Goal: Task Accomplishment & Management: Use online tool/utility

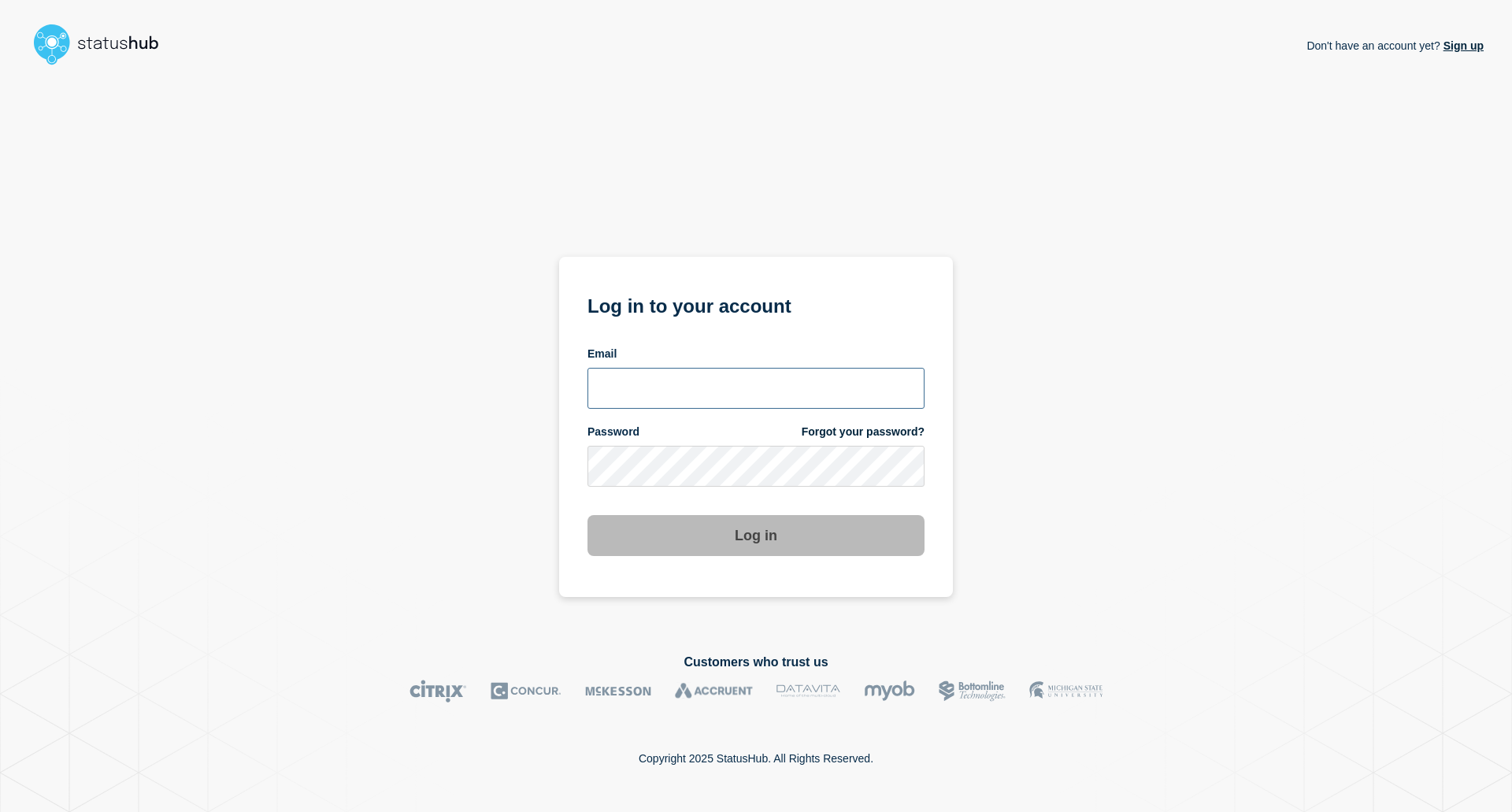
type input "[EMAIL_ADDRESS][DOMAIN_NAME]"
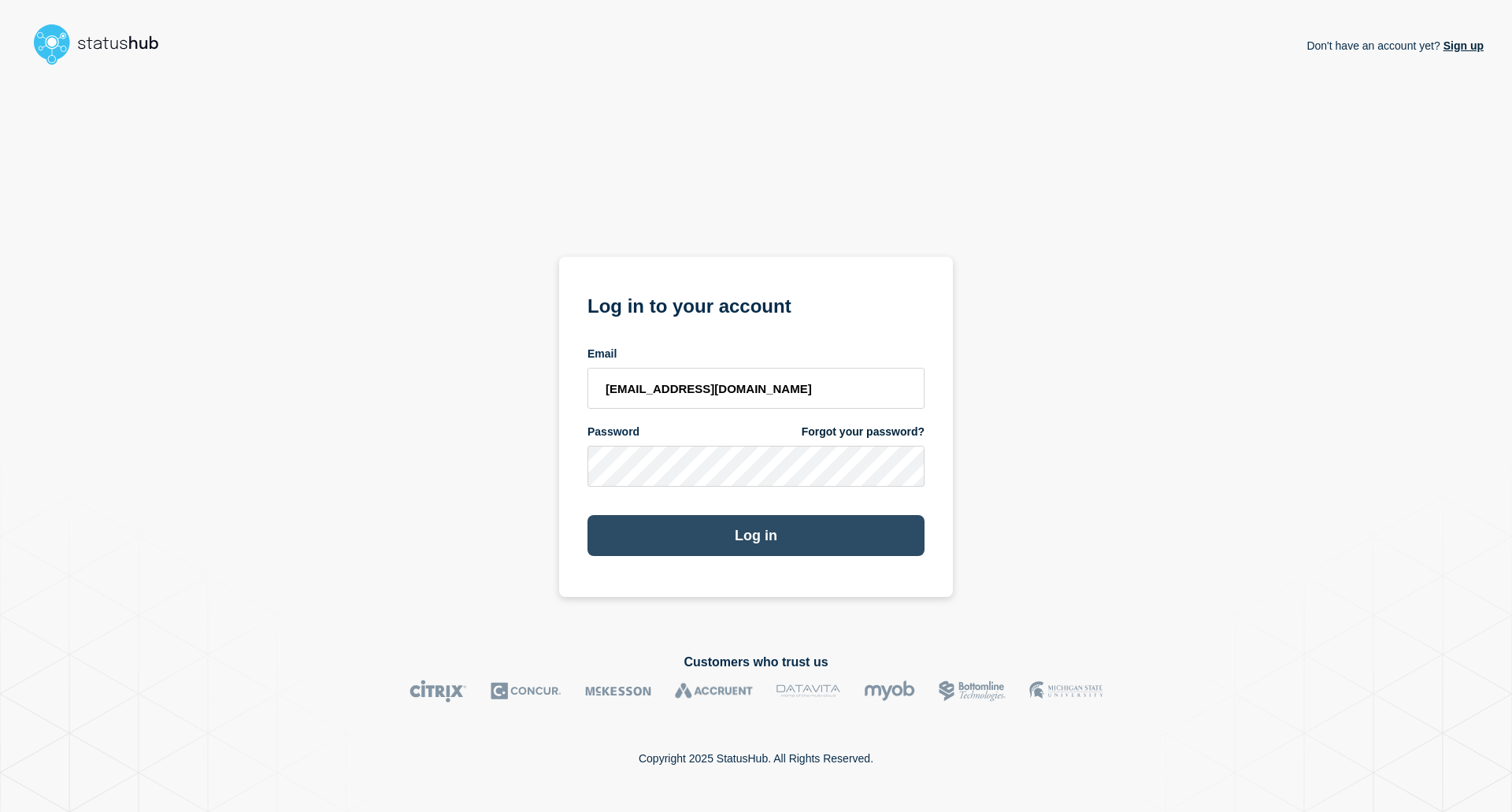
click at [826, 532] on button "Log in" at bounding box center [756, 535] width 337 height 41
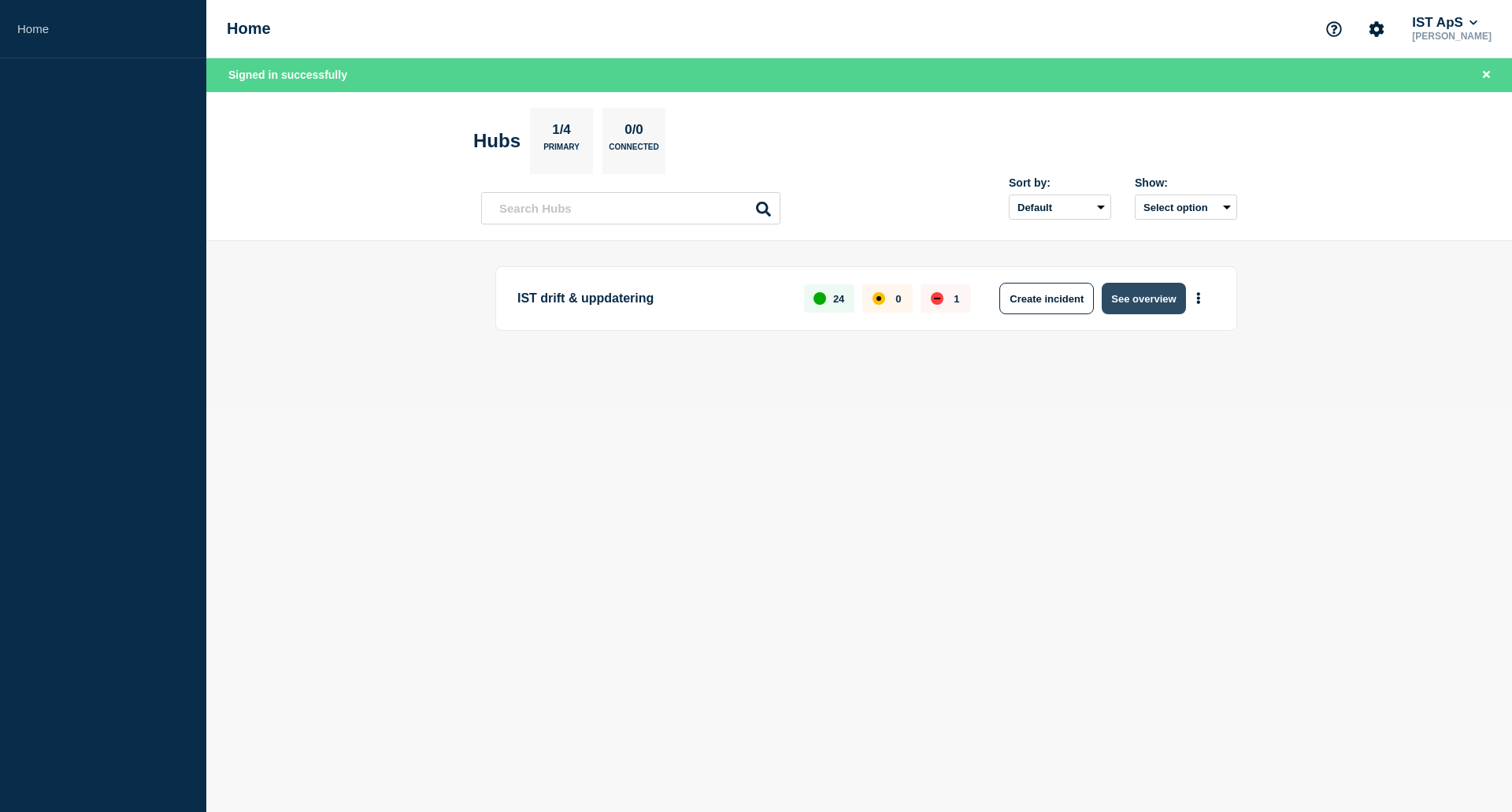
click at [1131, 304] on button "See overview" at bounding box center [1142, 298] width 84 height 32
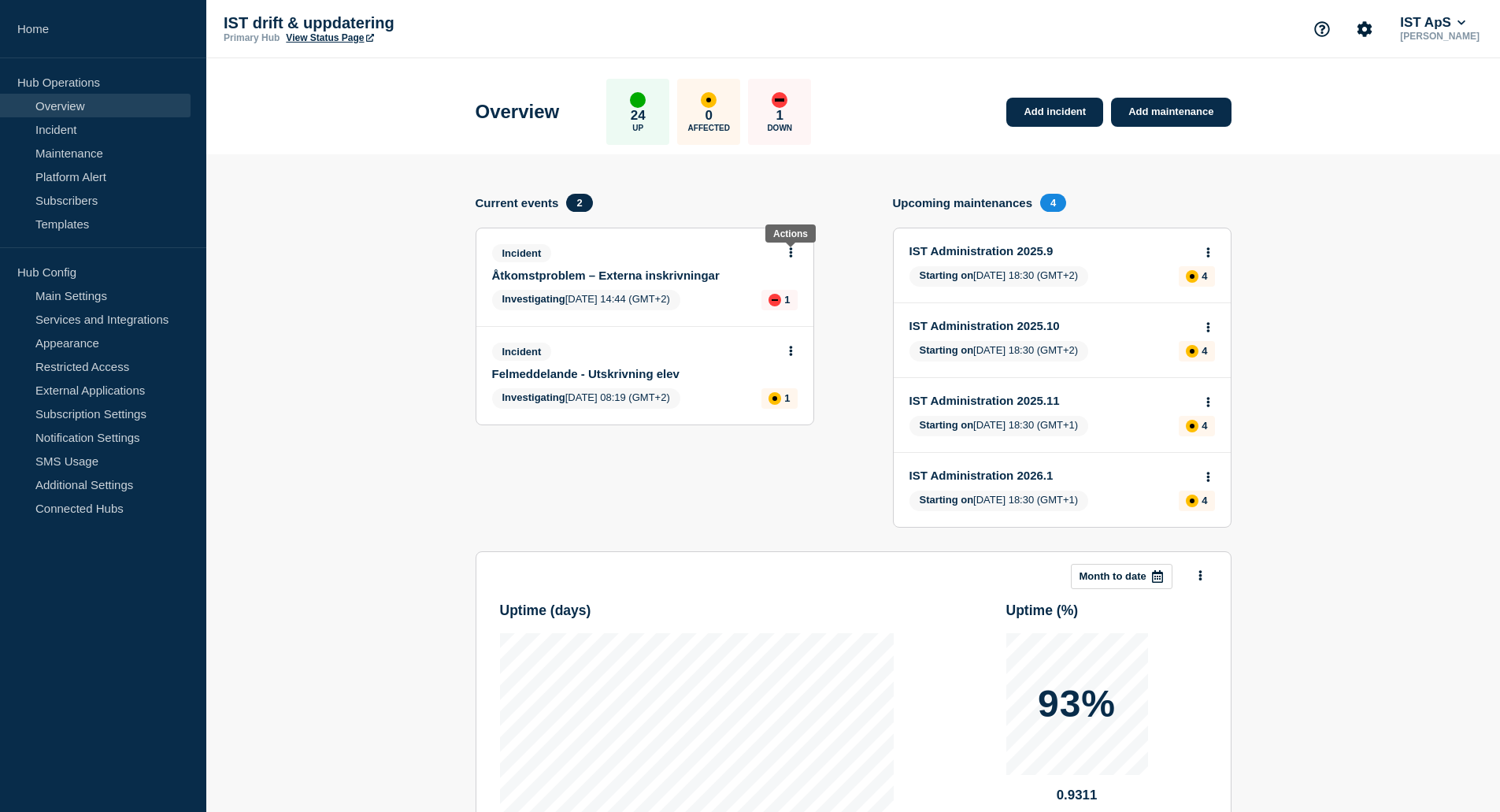
click at [792, 251] on icon at bounding box center [791, 252] width 4 height 11
click at [790, 311] on link "Update incident" at bounding box center [790, 310] width 77 height 12
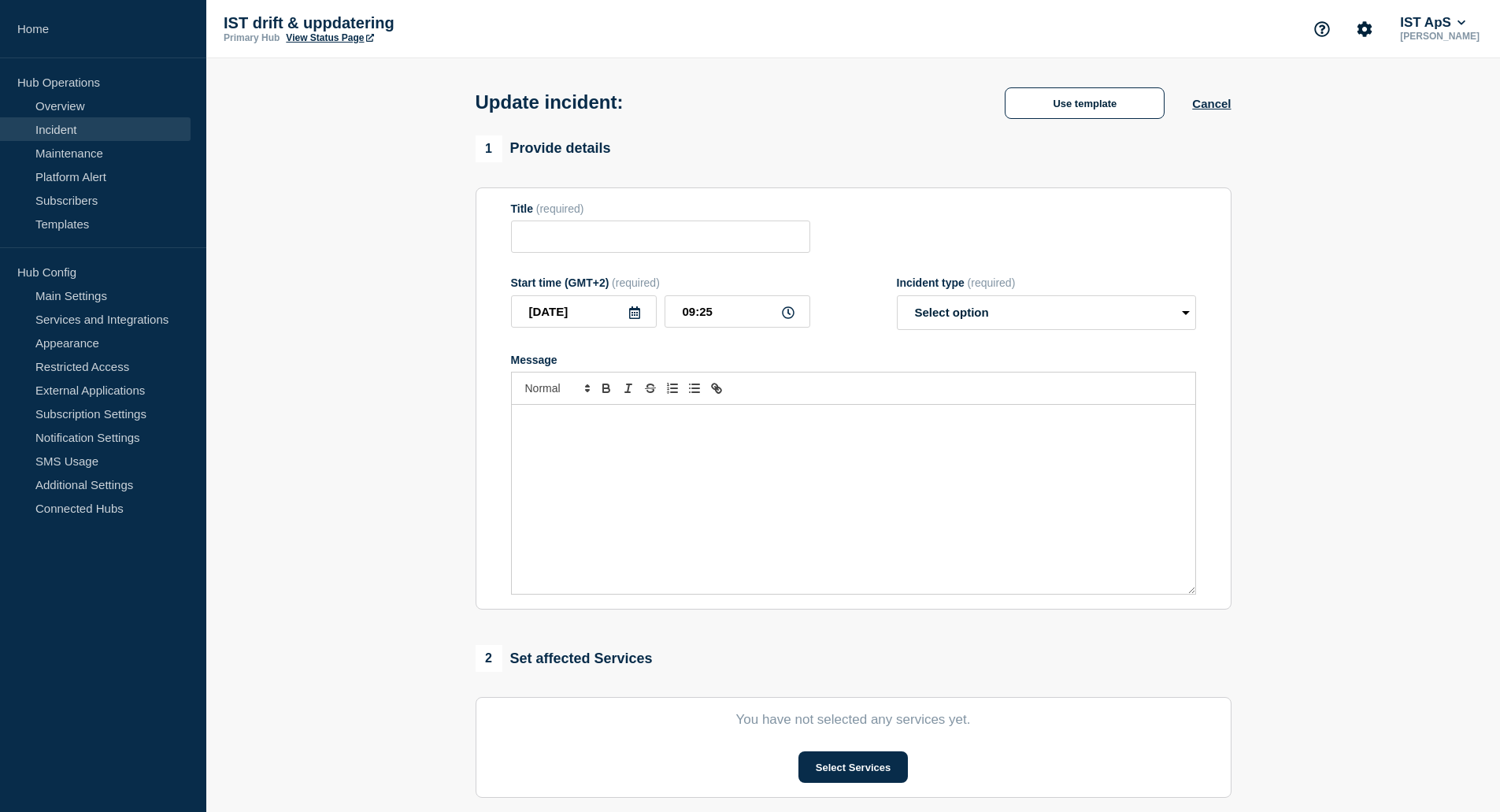
type input "Åtkomstproblem – Externa inskrivningar"
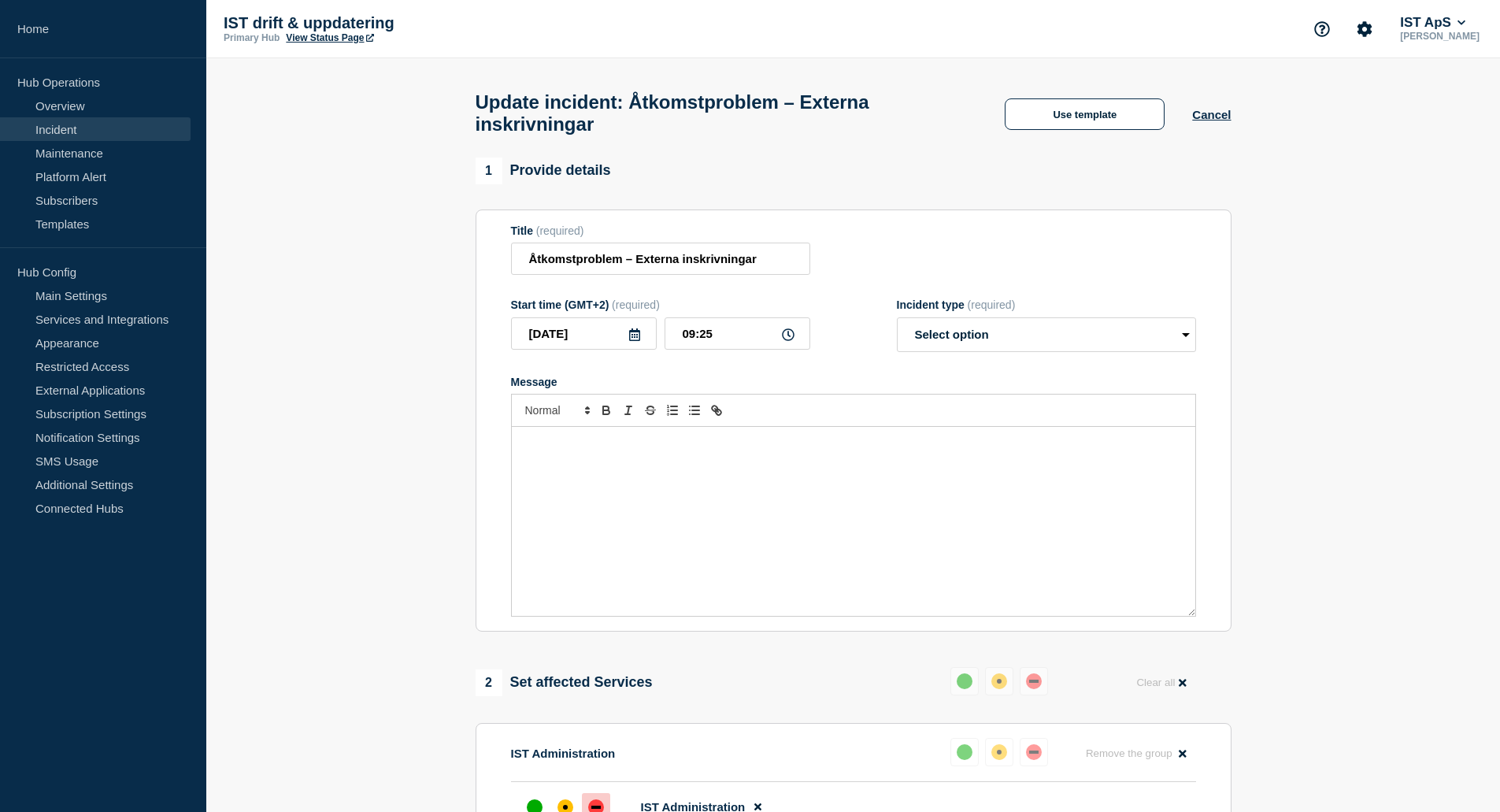
click at [645, 500] on div "Message" at bounding box center [854, 520] width 684 height 189
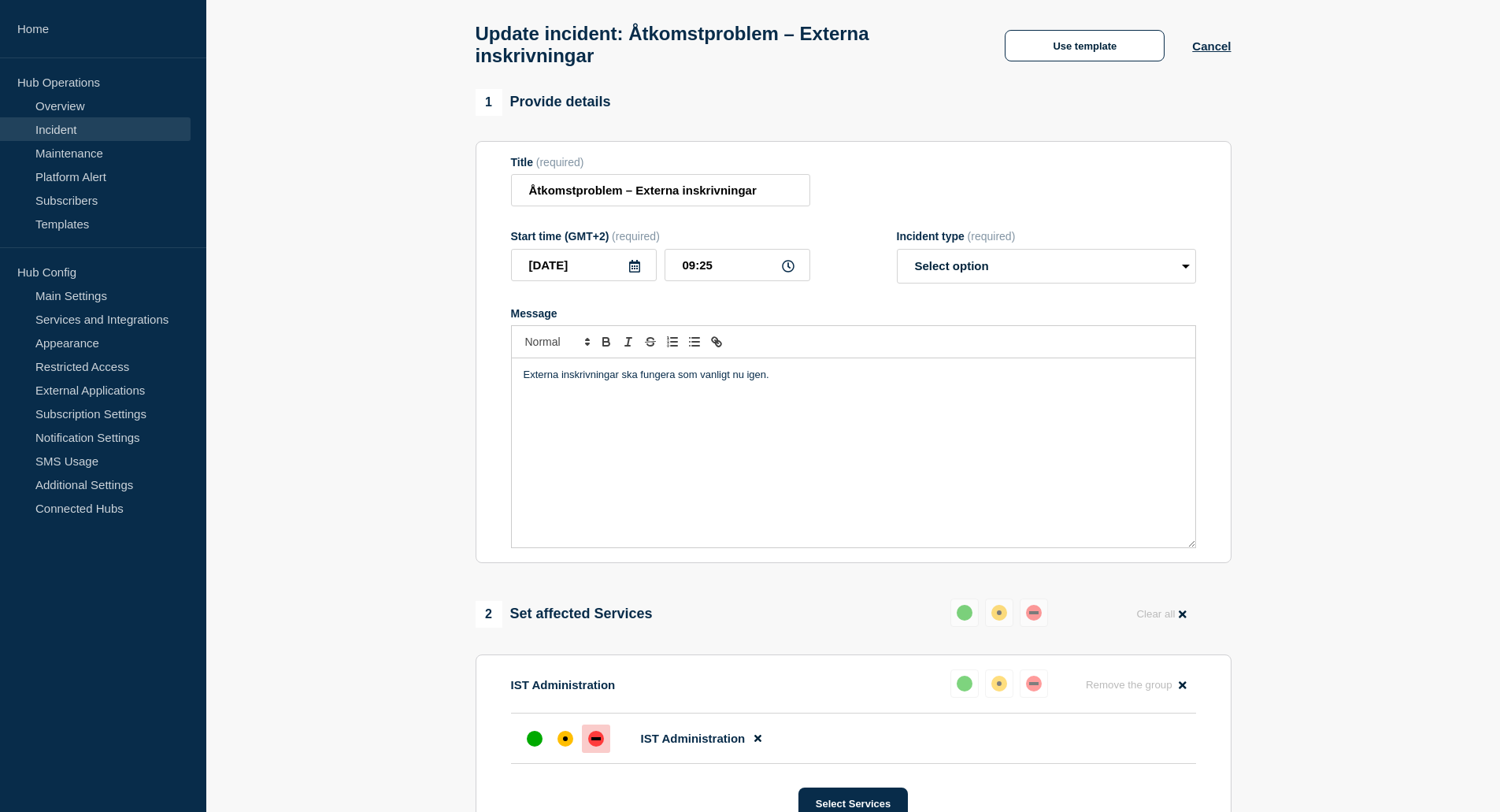
scroll to position [157, 0]
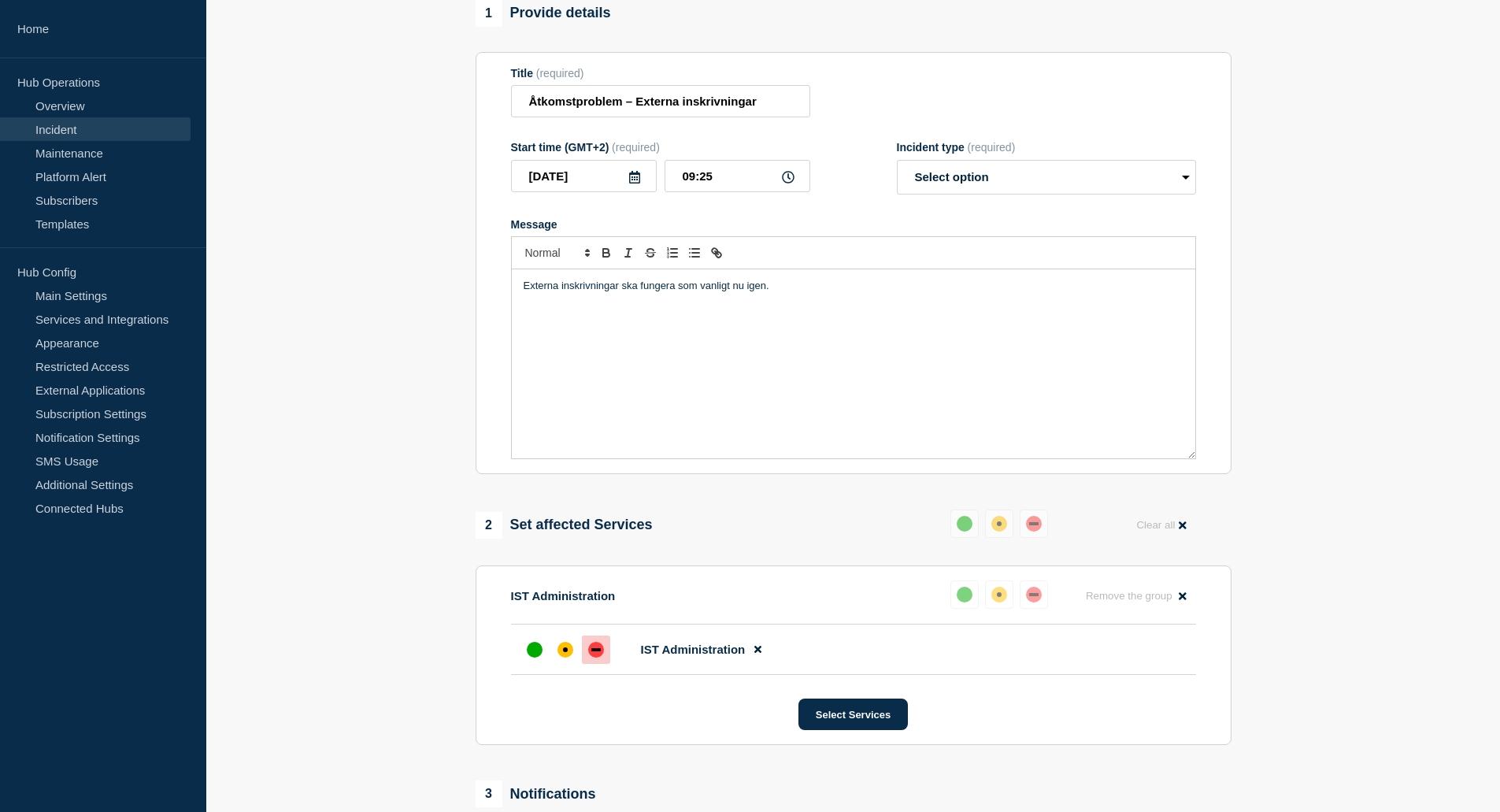
click at [997, 164] on div "Incident type (required) Select option Investigating Identified Monitoring Reso…" at bounding box center [1047, 168] width 300 height 54
click at [977, 182] on select "Select option Investigating Identified Monitoring Resolved" at bounding box center [1047, 177] width 300 height 35
select select "resolved"
click at [897, 167] on select "Select option Investigating Identified Monitoring Resolved" at bounding box center [1047, 177] width 300 height 35
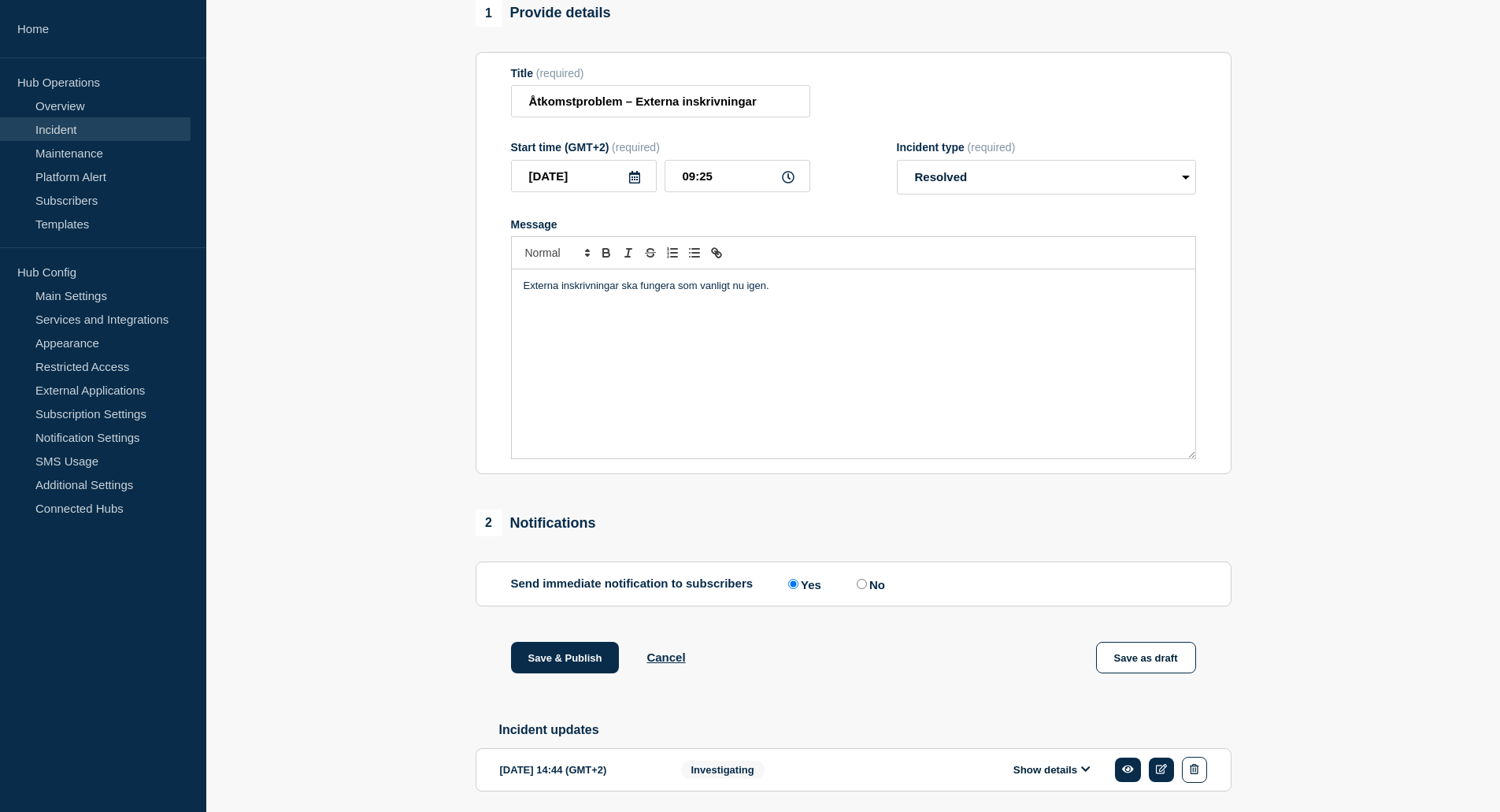
click at [777, 293] on p "Externa inskrivningar ska fungera som vanligt nu igen." at bounding box center [853, 285] width 660 height 14
copy p "Externa inskrivningar ska fungera som vanligt nu igen."
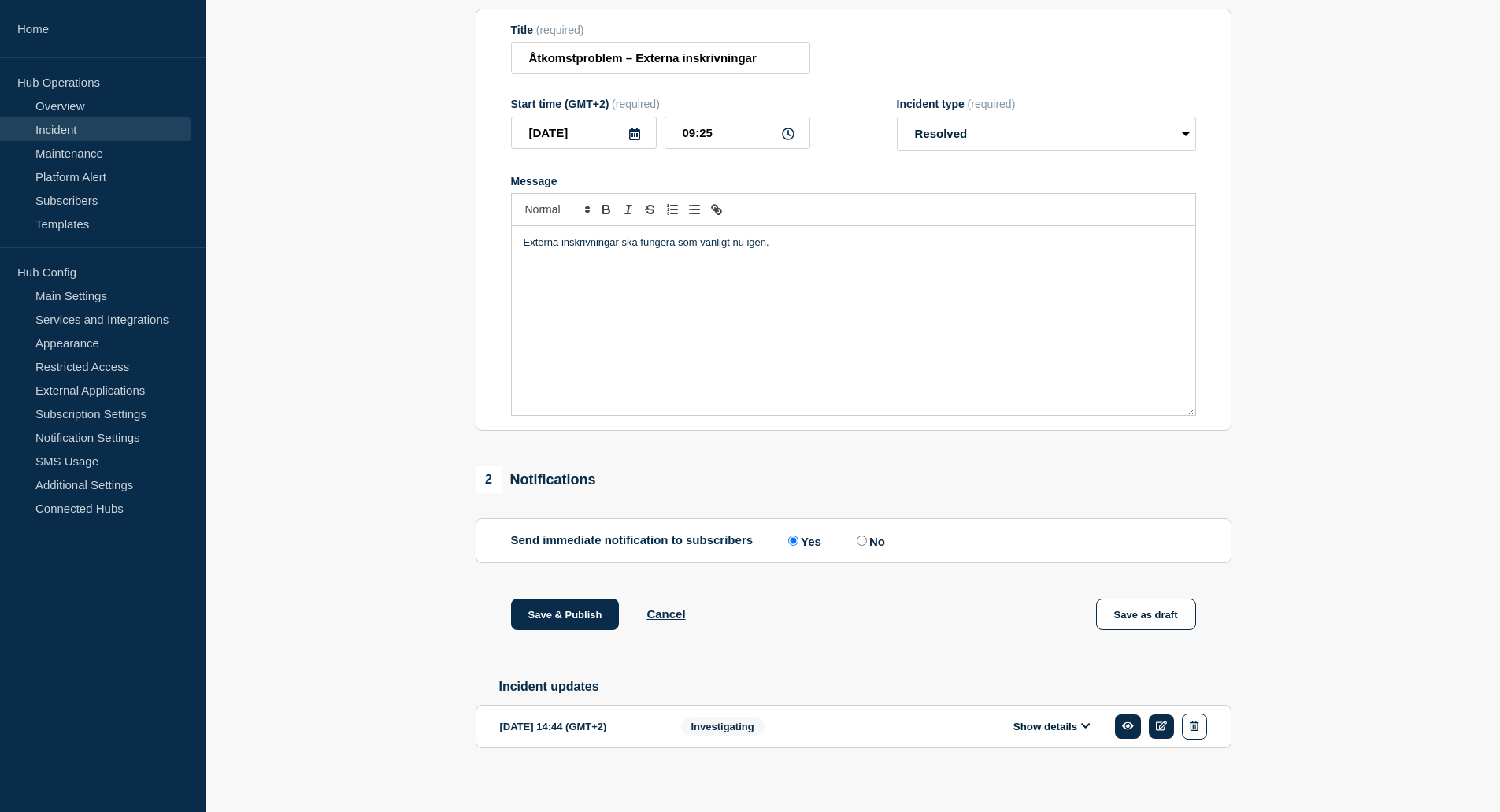
scroll to position [222, 0]
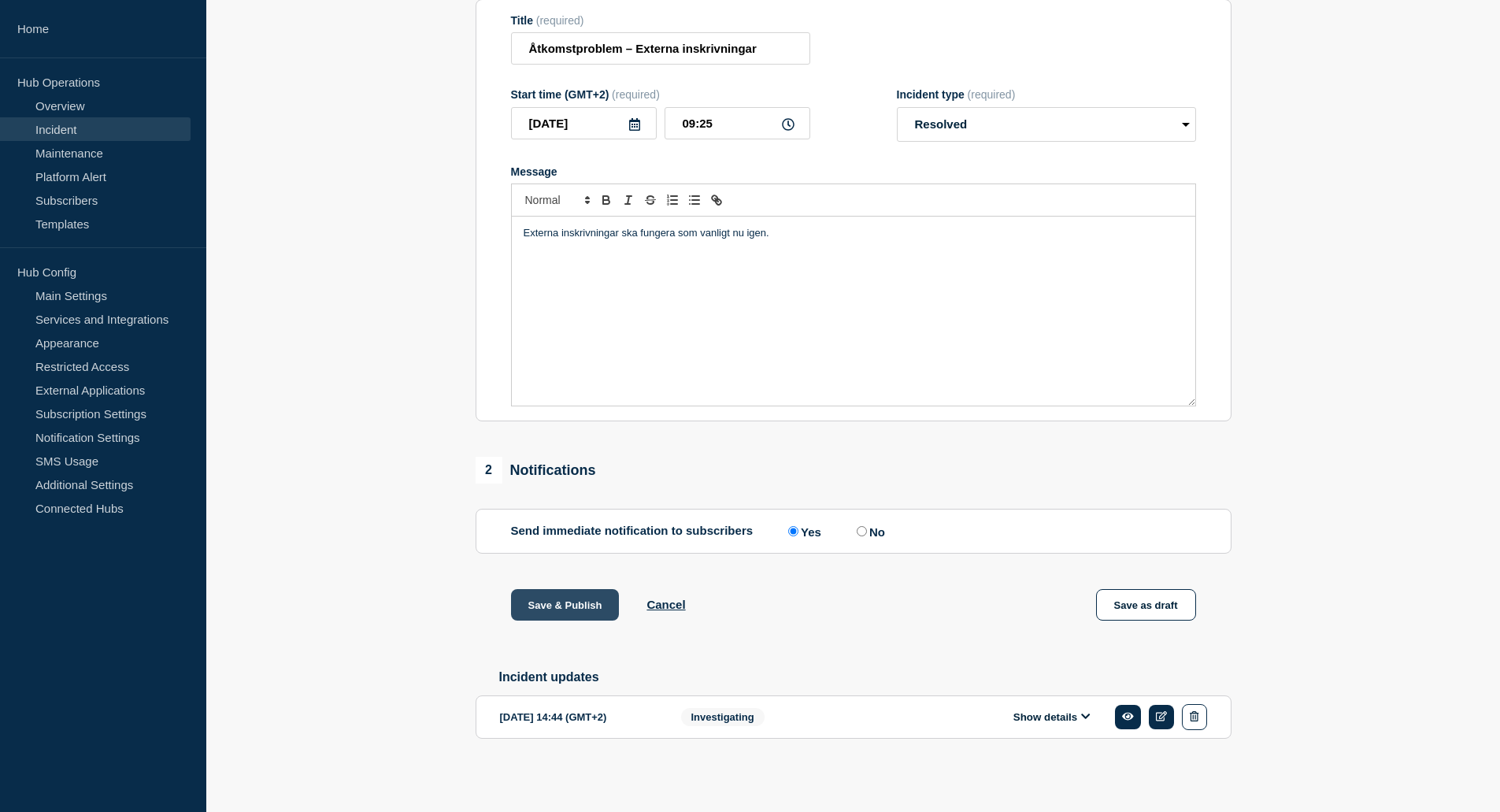
click at [588, 595] on button "Save & Publish" at bounding box center [565, 604] width 109 height 32
